Goal: Task Accomplishment & Management: Complete application form

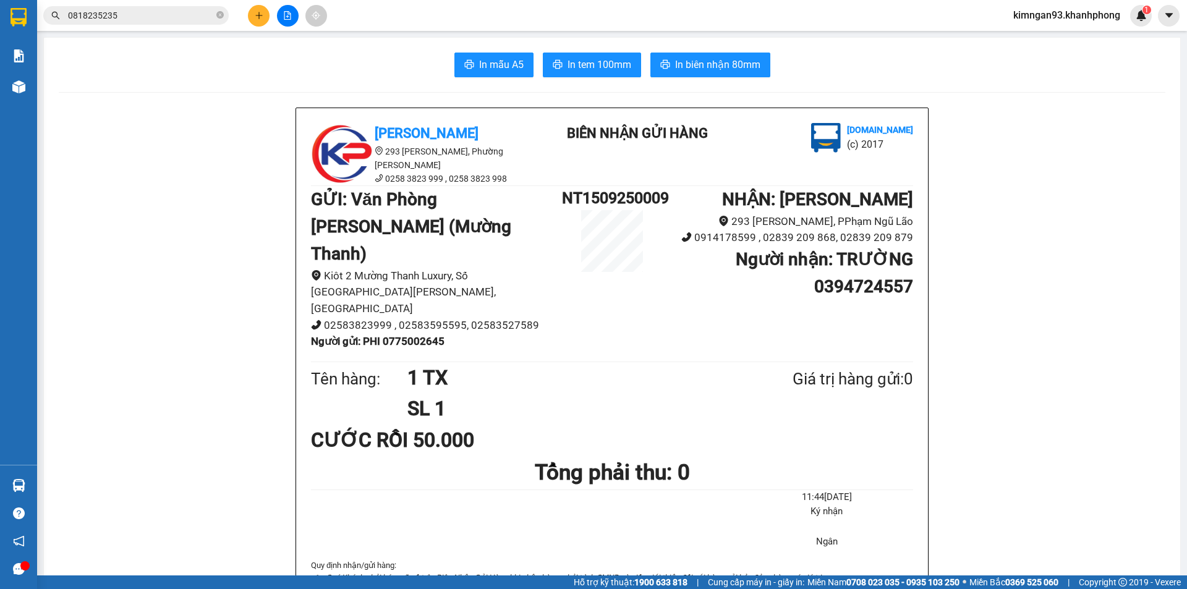
click at [258, 19] on icon "plus" at bounding box center [259, 15] width 9 height 9
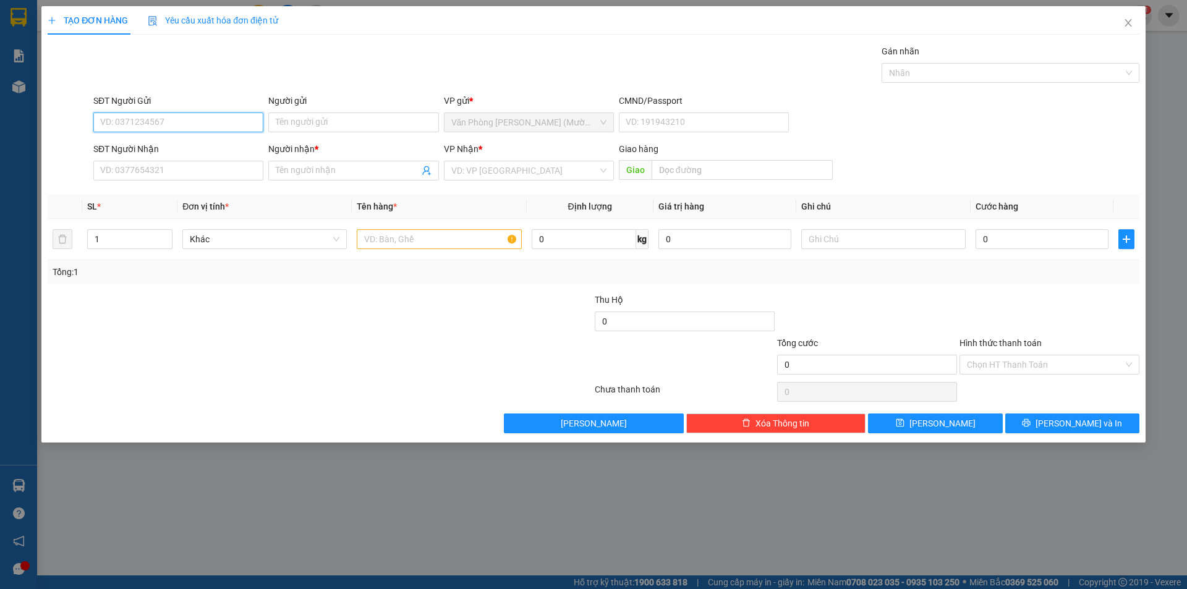
drag, startPoint x: 216, startPoint y: 117, endPoint x: 249, endPoint y: 80, distance: 49.9
click at [216, 114] on input "SĐT Người Gửi" at bounding box center [178, 123] width 170 height 20
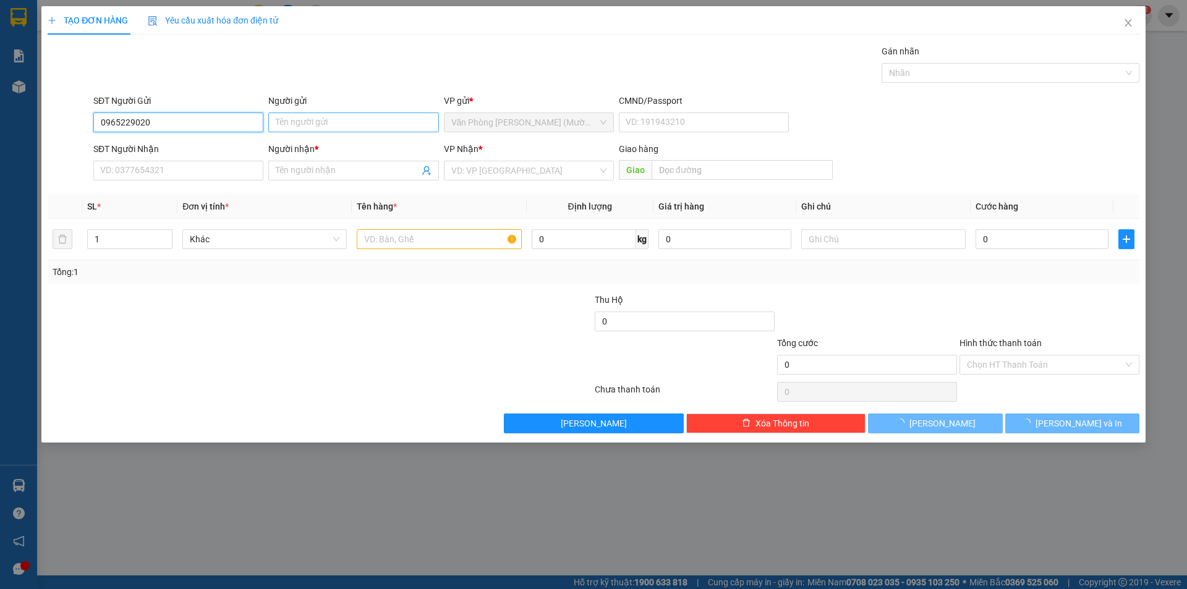
type input "0965229020"
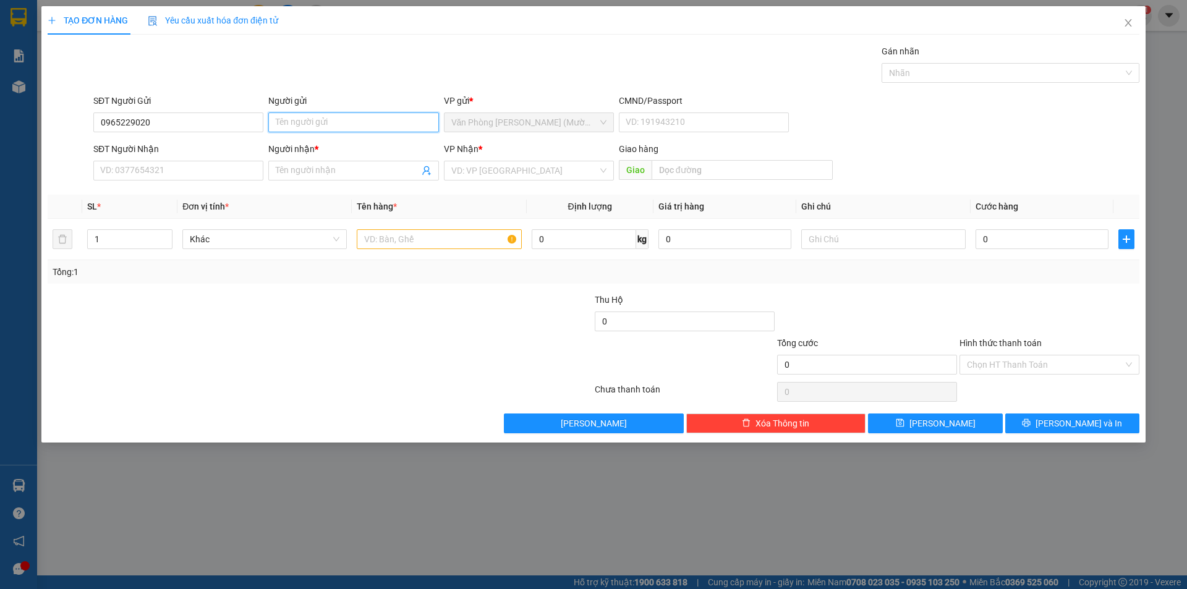
click at [297, 119] on input "Người gửi" at bounding box center [353, 123] width 170 height 20
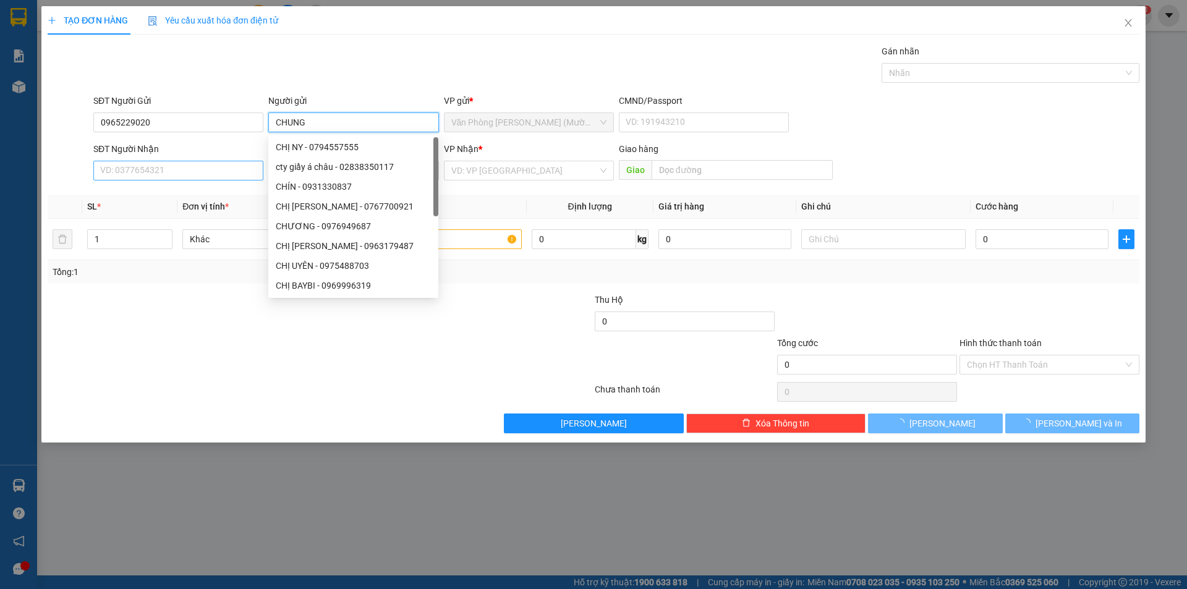
type input "CHUNG"
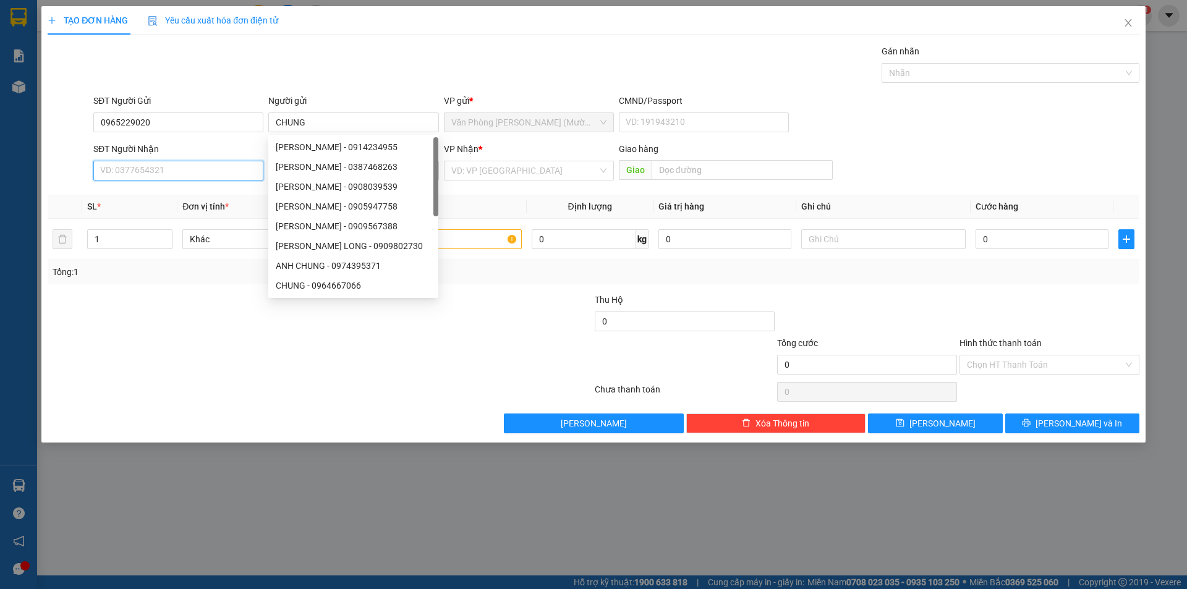
click at [128, 168] on input "SĐT Người Nhận" at bounding box center [178, 171] width 170 height 20
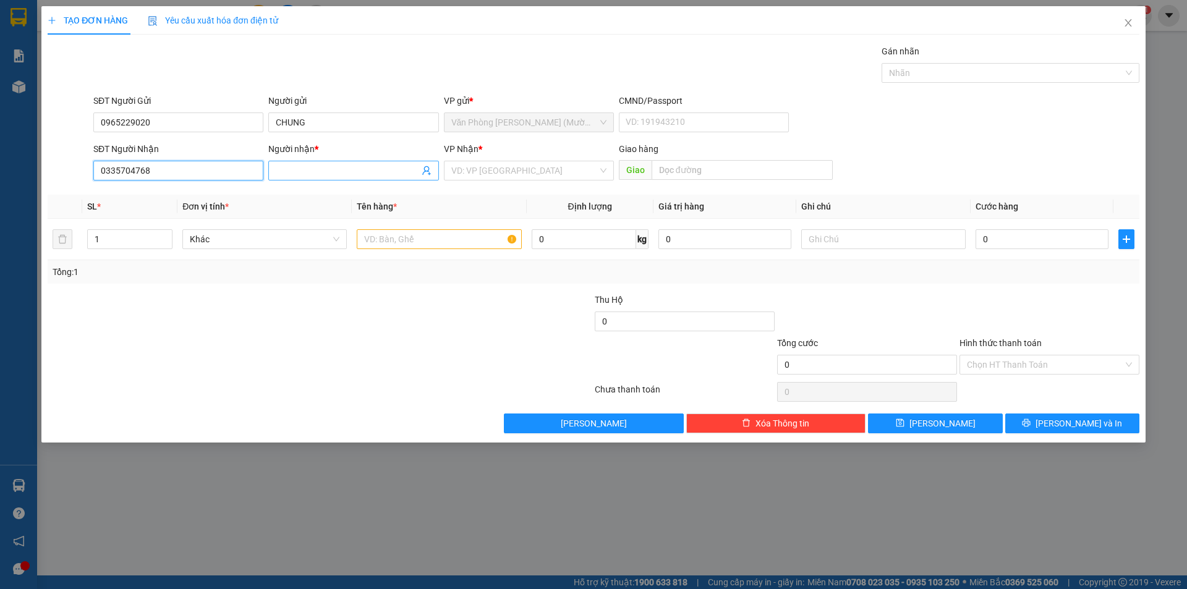
type input "0335704768"
click at [295, 163] on span at bounding box center [353, 171] width 170 height 20
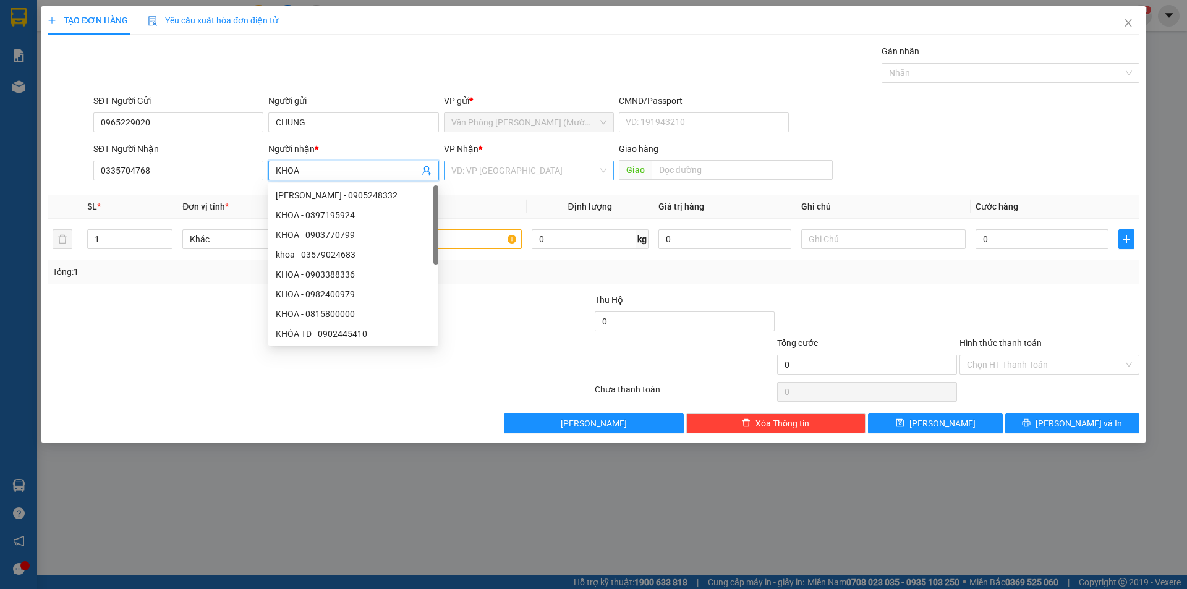
type input "KHOA"
click at [477, 169] on input "search" at bounding box center [524, 170] width 147 height 19
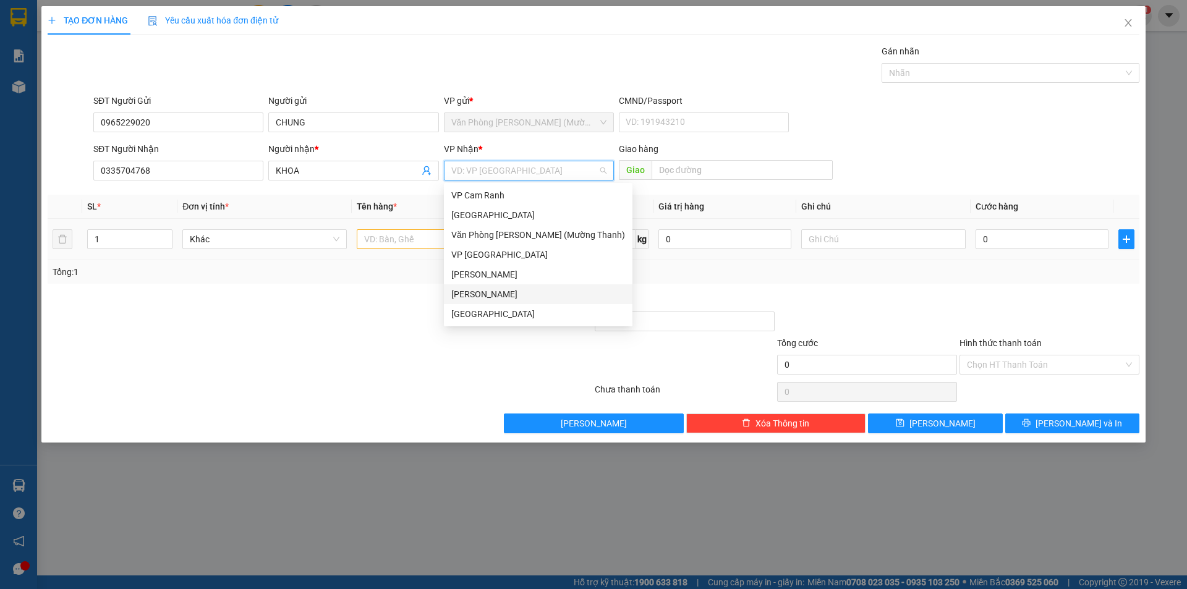
drag, startPoint x: 469, startPoint y: 289, endPoint x: 400, endPoint y: 232, distance: 90.0
click at [468, 290] on div "[PERSON_NAME]" at bounding box center [538, 295] width 174 height 14
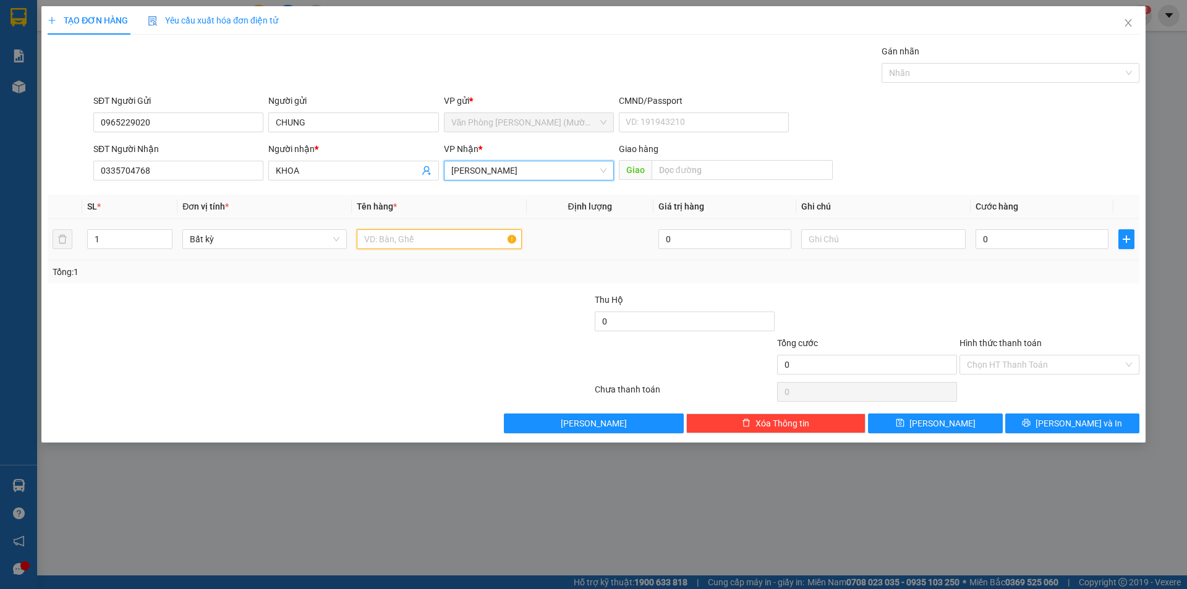
click at [400, 232] on input "text" at bounding box center [439, 239] width 164 height 20
type input "1 HS"
click at [1013, 240] on input "0" at bounding box center [1042, 239] width 133 height 20
type input "2"
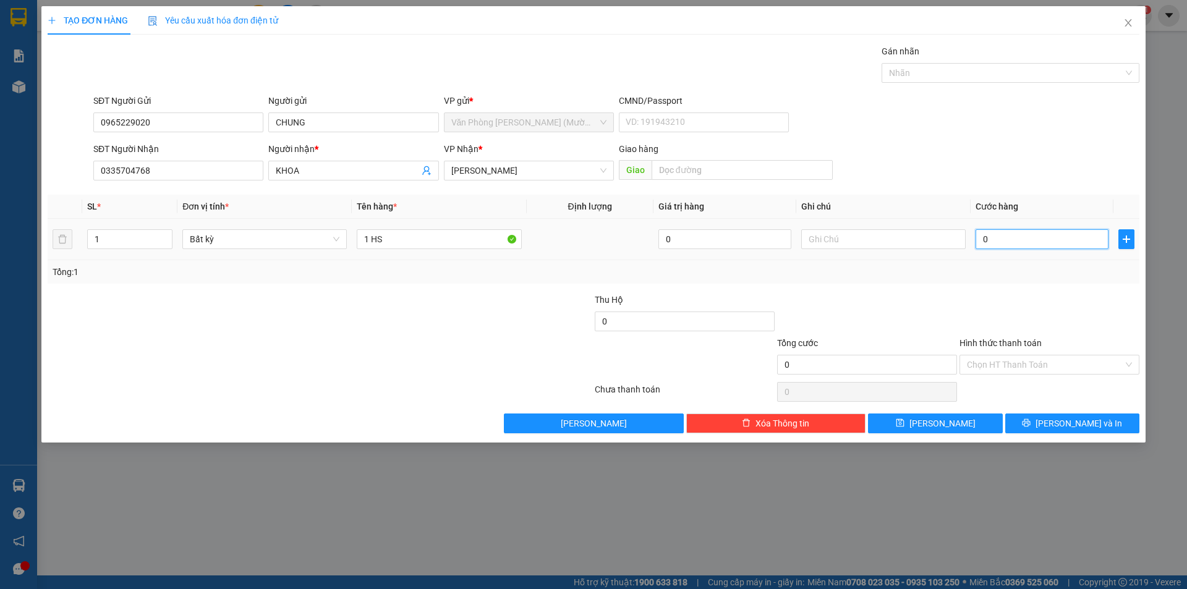
type input "2"
type input "20"
type input "20.000"
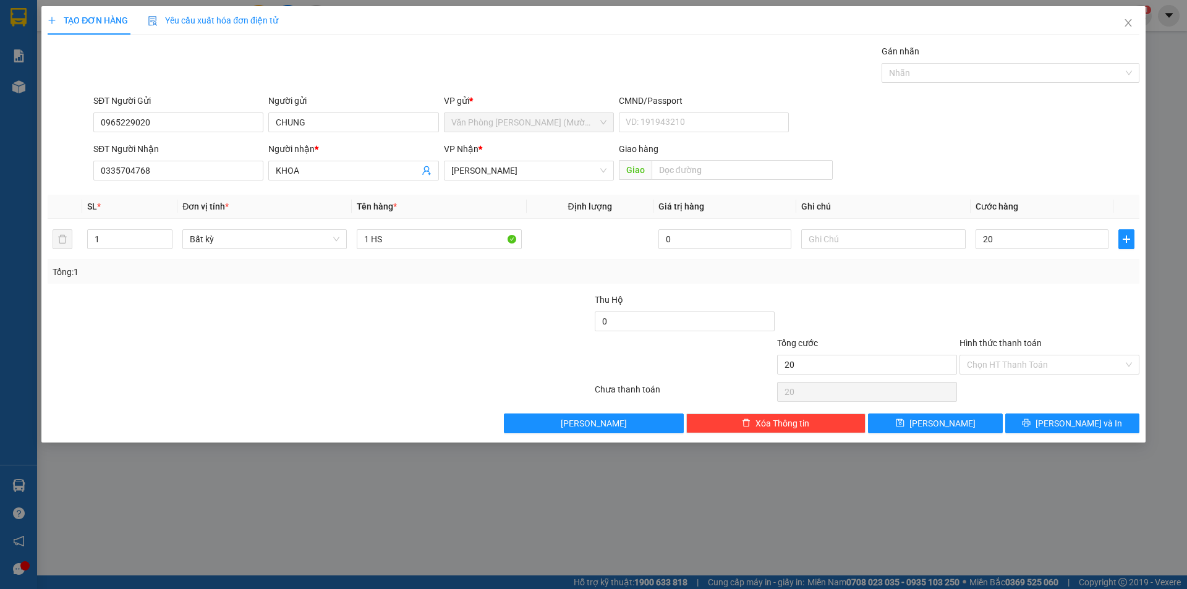
type input "20.000"
click at [1009, 161] on div "SĐT Người Nhận 0335704768 Người nhận * KHOA VP Nhận * [PERSON_NAME] Lão Giao hà…" at bounding box center [616, 163] width 1051 height 43
click at [981, 368] on input "Hình thức thanh toán" at bounding box center [1045, 365] width 156 height 19
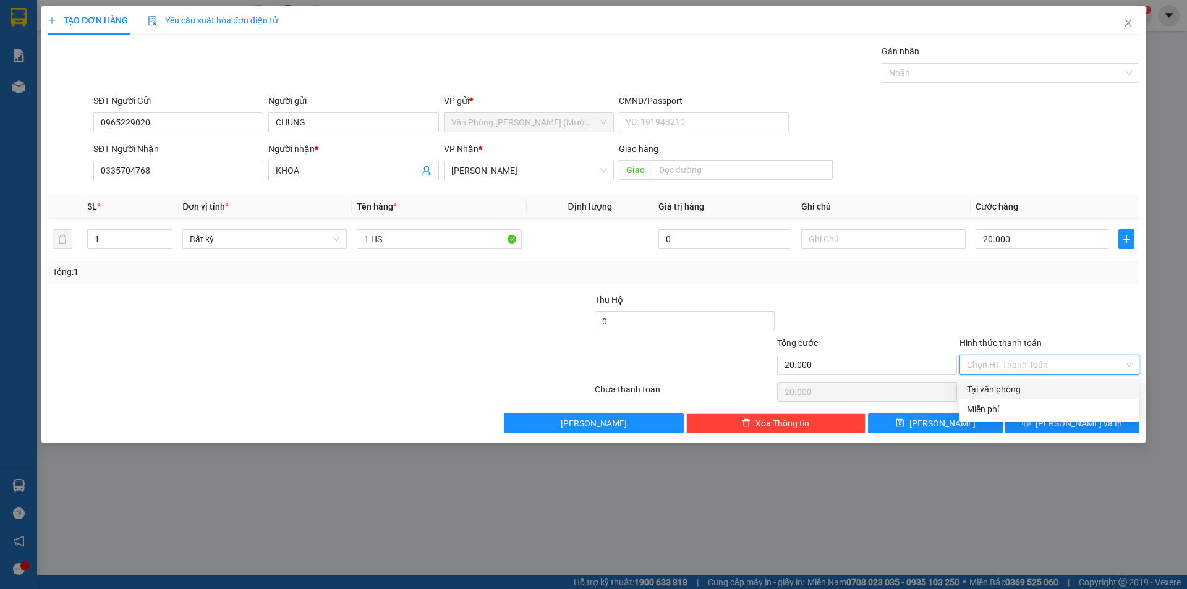
click at [980, 388] on div "Tại văn phòng" at bounding box center [1049, 390] width 165 height 14
type input "0"
click at [1027, 420] on button "[PERSON_NAME] và In" at bounding box center [1072, 424] width 134 height 20
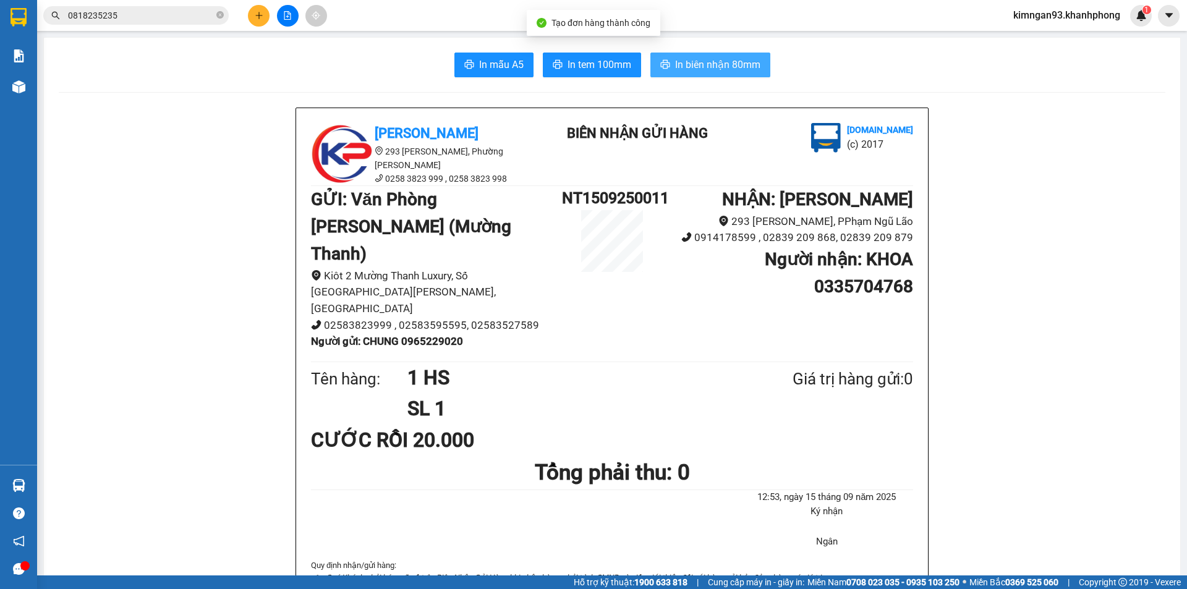
click at [701, 64] on span "In biên nhận 80mm" at bounding box center [717, 64] width 85 height 15
